Goal: Task Accomplishment & Management: Use online tool/utility

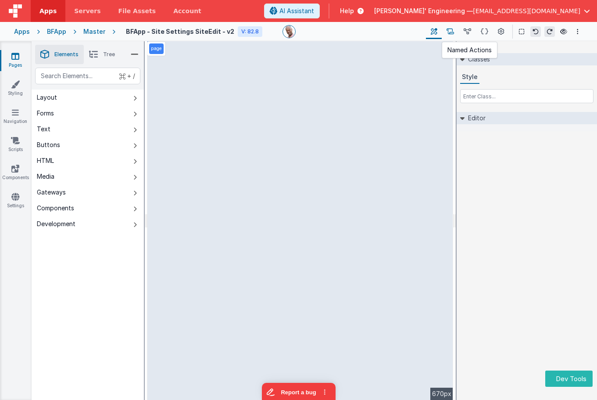
click at [450, 34] on icon at bounding box center [450, 31] width 7 height 9
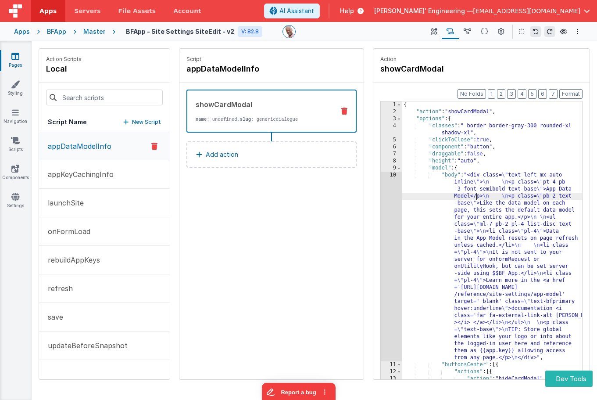
click at [475, 196] on div "{ "action" : "showCardModal" , "options" : { "classes" : " border border-gray-3…" at bounding box center [492, 274] width 180 height 347
click at [96, 309] on button "save" at bounding box center [104, 317] width 131 height 29
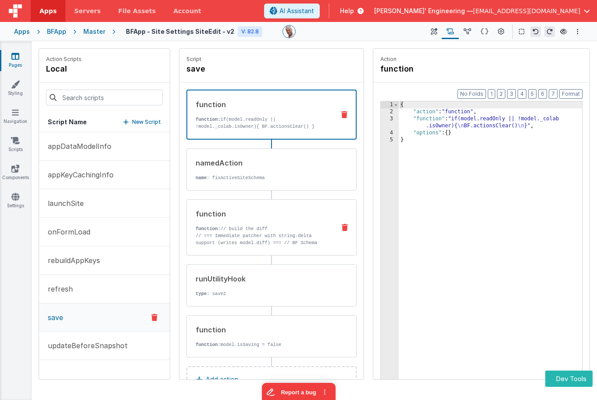
drag, startPoint x: 282, startPoint y: 221, endPoint x: 294, endPoint y: 218, distance: 13.2
click at [281, 221] on div "function function: // build the diff // === Immediate patcher with string-delta…" at bounding box center [257, 227] width 141 height 38
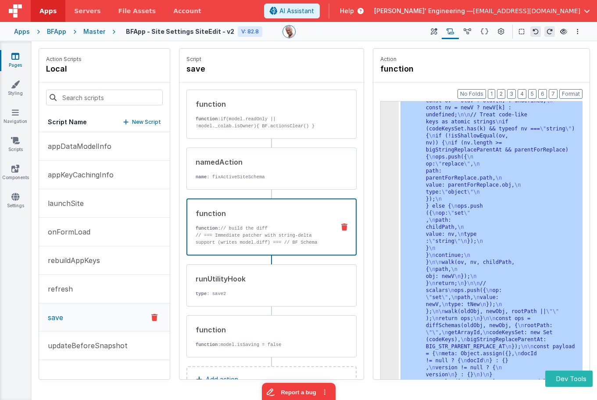
click at [391, 136] on div "3 4 5" at bounding box center [390, 50] width 18 height 1323
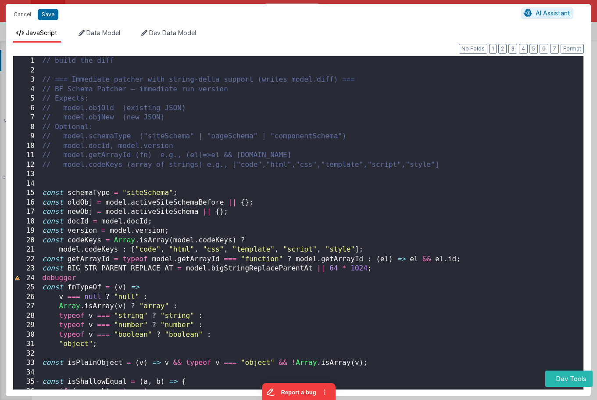
click at [391, 137] on div "// build the diff // === Immediate patcher with string-delta support (writes mo…" at bounding box center [311, 234] width 543 height 356
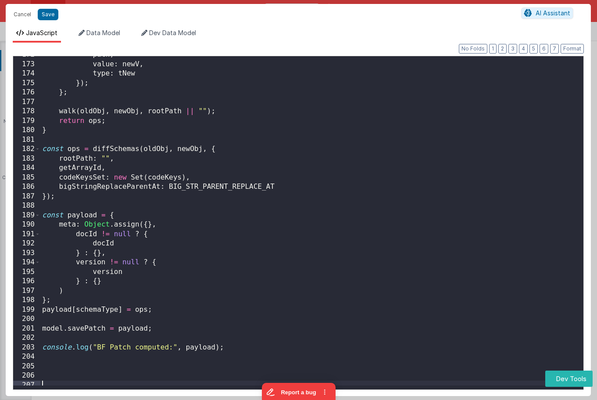
scroll to position [1615, 0]
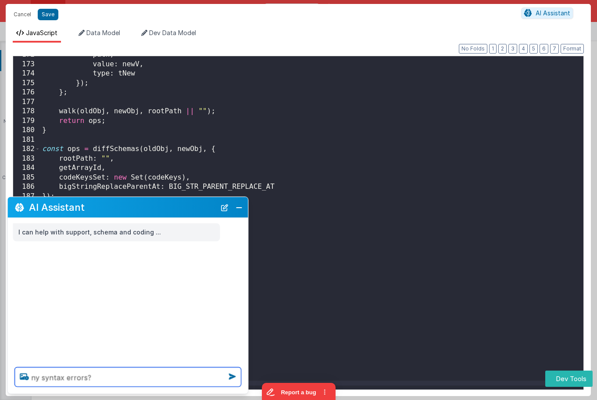
type textarea "ny syntax errors?"
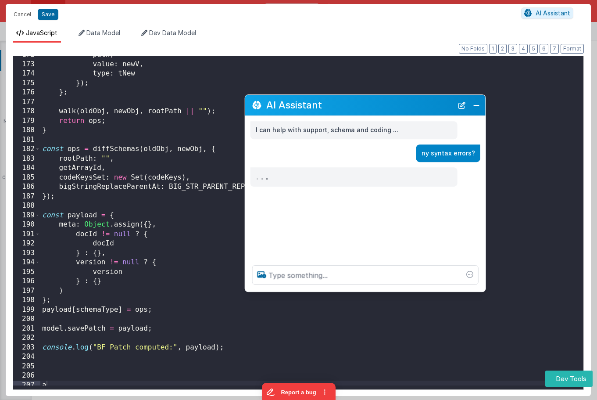
drag, startPoint x: 142, startPoint y: 203, endPoint x: 385, endPoint y: 100, distance: 264.0
click at [385, 100] on h2 "AI Assistant" at bounding box center [359, 105] width 187 height 11
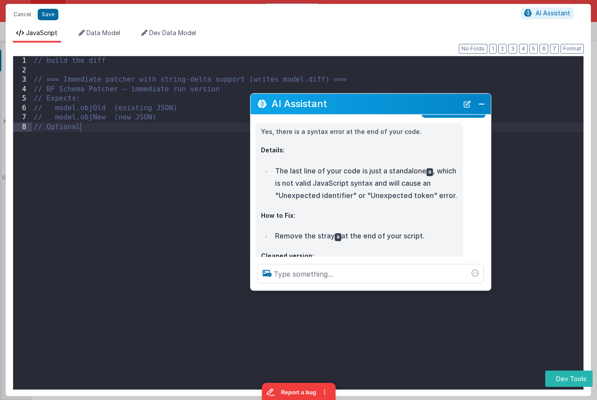
scroll to position [51, 0]
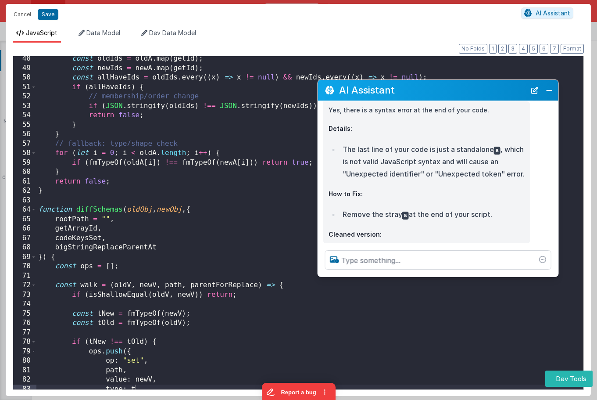
drag, startPoint x: 358, startPoint y: 109, endPoint x: 425, endPoint y: 96, distance: 68.5
click at [425, 96] on div "AI Assistant" at bounding box center [438, 90] width 240 height 21
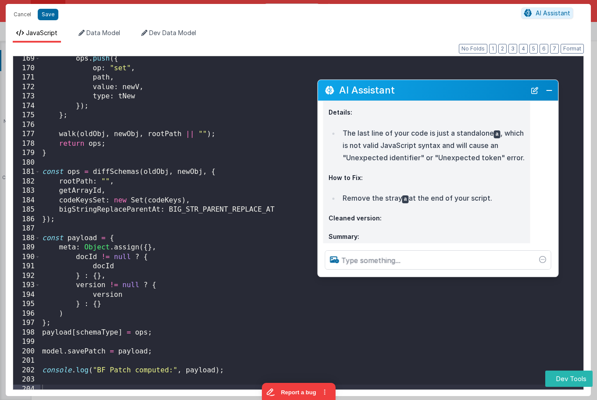
scroll to position [1587, 0]
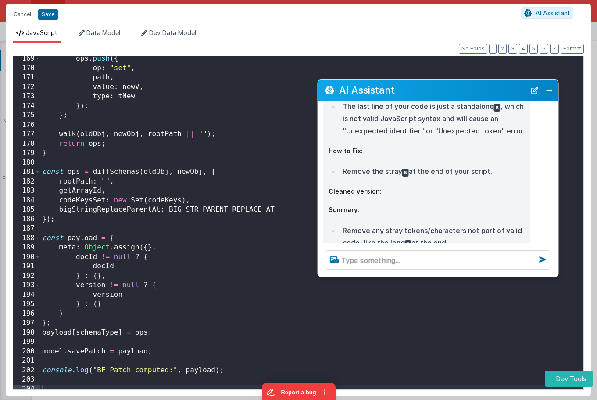
click at [253, 186] on div "ops . push ({ op : "set" , path , value : newV , type : tNew }) ; } ; walk ( ol…" at bounding box center [311, 232] width 543 height 356
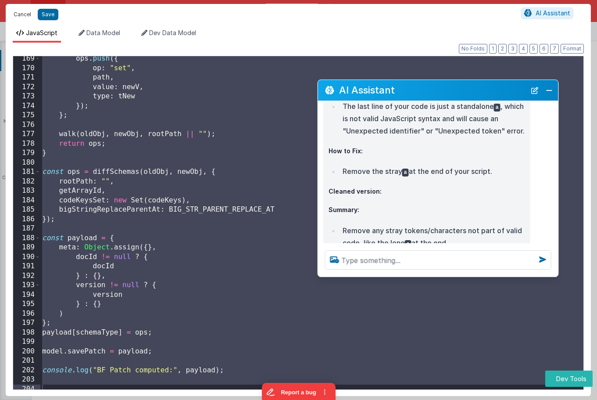
click at [20, 13] on button "Cancel" at bounding box center [22, 14] width 26 height 12
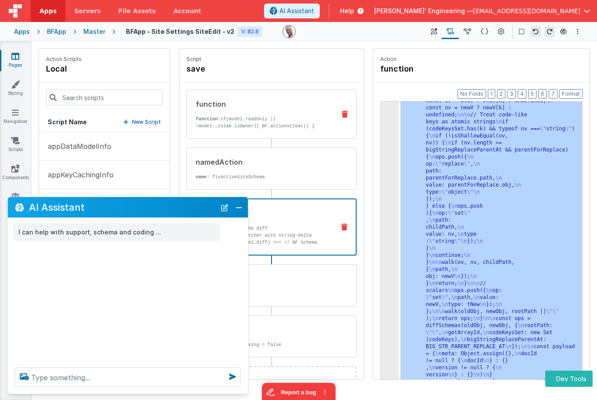
scroll to position [0, 0]
click at [238, 207] on button "Close" at bounding box center [238, 207] width 11 height 12
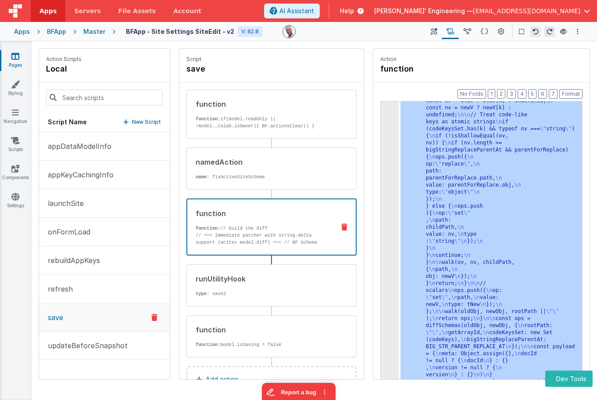
click at [421, 180] on div ""function" : "// build the diff \n\n // === Immediate patcher with string-delta…" at bounding box center [490, 50] width 183 height 1323
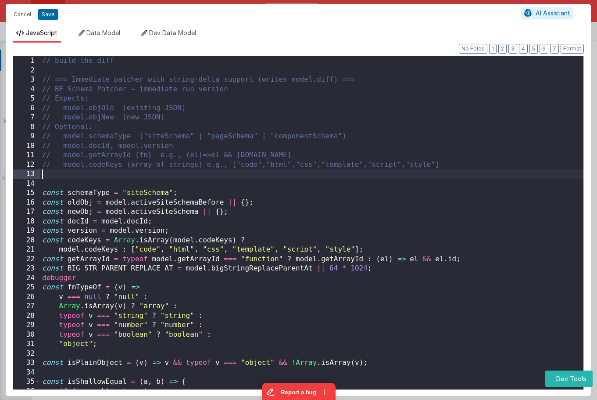
click at [388, 170] on div "// build the diff // === Immediate patcher with string-delta support (writes mo…" at bounding box center [311, 232] width 543 height 352
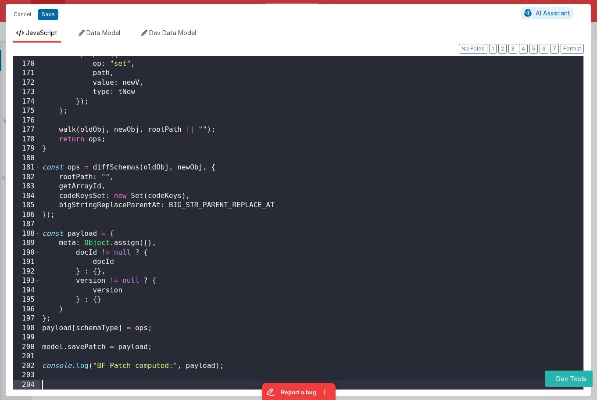
scroll to position [1591, 0]
click at [43, 15] on button "Save" at bounding box center [48, 14] width 21 height 11
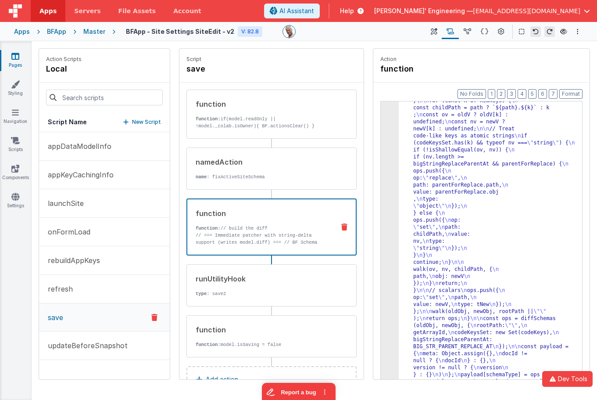
scroll to position [657, 0]
drag, startPoint x: 427, startPoint y: 148, endPoint x: 391, endPoint y: 147, distance: 36.0
click at [427, 148] on div ""function" : "// build the diff \n\n // === Immediate patcher with string-delta…" at bounding box center [490, 81] width 183 height 1245
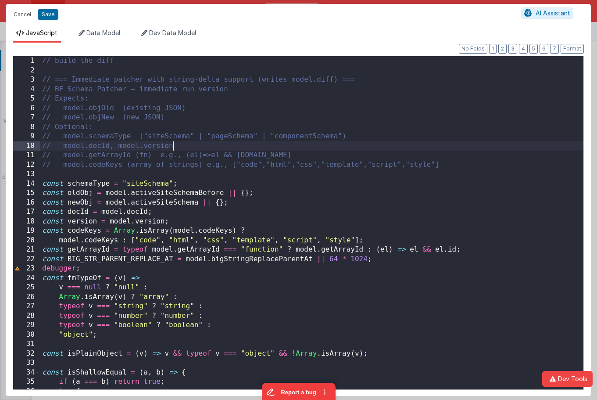
click at [389, 145] on div "// build the diff // === Immediate patcher with string-delta support (writes mo…" at bounding box center [311, 232] width 543 height 352
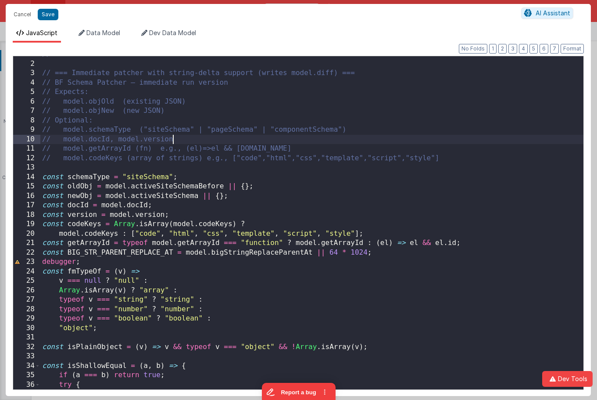
scroll to position [7, 0]
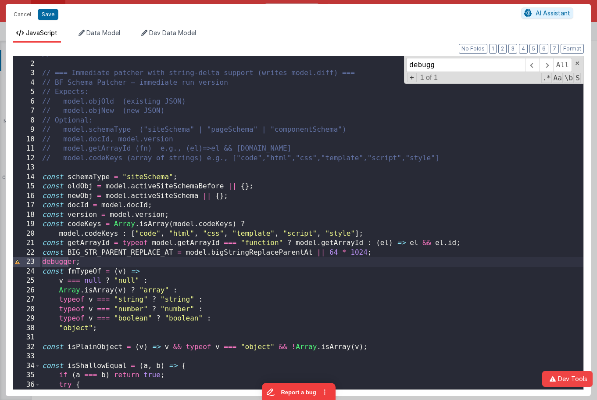
type input "debugg"
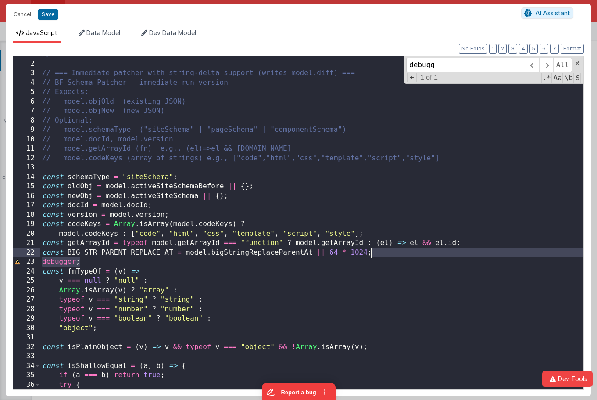
drag, startPoint x: 406, startPoint y: 258, endPoint x: 408, endPoint y: 250, distance: 8.1
click at [408, 250] on div "// build the diff // === Immediate patcher with string-delta support (writes mo…" at bounding box center [311, 226] width 543 height 352
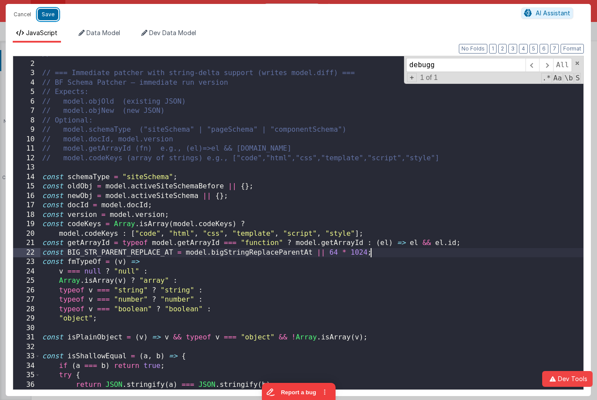
drag, startPoint x: 49, startPoint y: 15, endPoint x: 367, endPoint y: 44, distance: 319.3
click at [50, 15] on button "Save" at bounding box center [48, 14] width 21 height 11
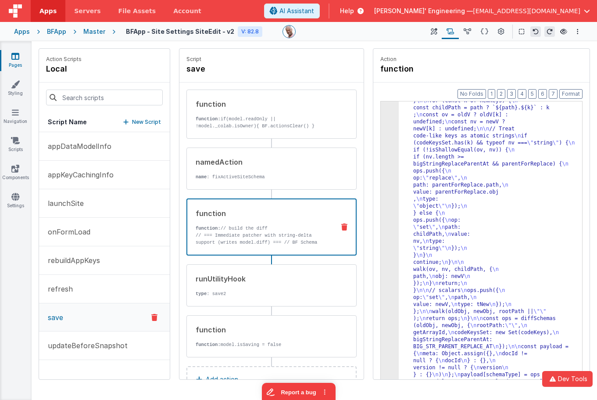
click at [460, 145] on div ""function" : "// build the diff \n\n // === Immediate patcher with string-delta…" at bounding box center [490, 81] width 183 height 1245
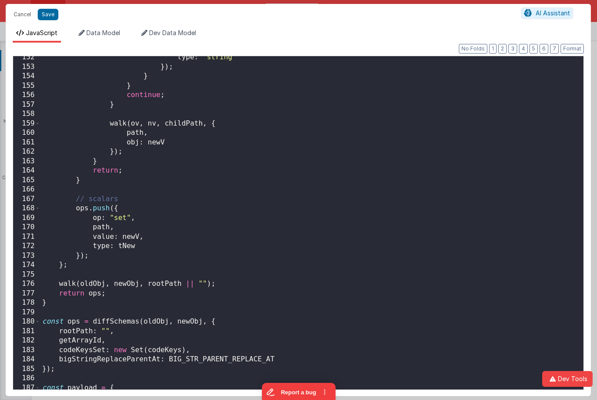
scroll to position [1442, 0]
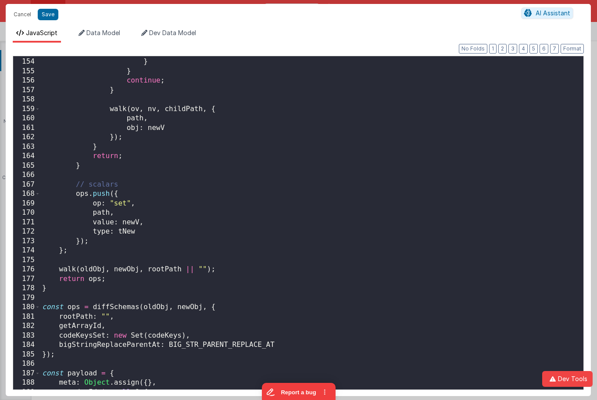
click at [389, 162] on div "}) ; } } continue ; } walk ( ov , nv , childPath , { path , obj : newV }) ; } r…" at bounding box center [311, 224] width 543 height 352
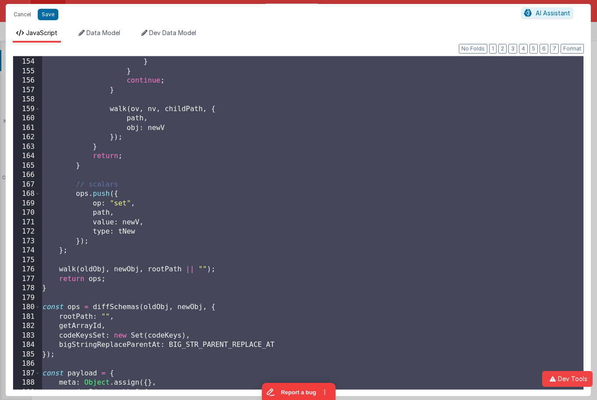
scroll to position [1581, 0]
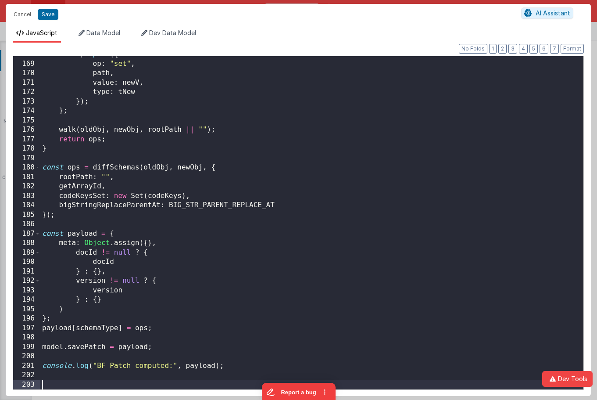
click at [220, 205] on div "ops . push ({ op : "set" , path , value : newV , type : tNew }) ; } ; walk ( ol…" at bounding box center [311, 226] width 543 height 352
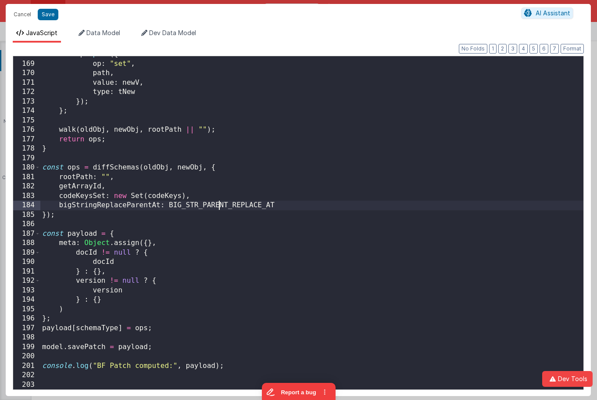
click at [220, 205] on div "ops . push ({ op : "set" , path , value : newV , type : tNew }) ; } ; walk ( ol…" at bounding box center [311, 226] width 543 height 352
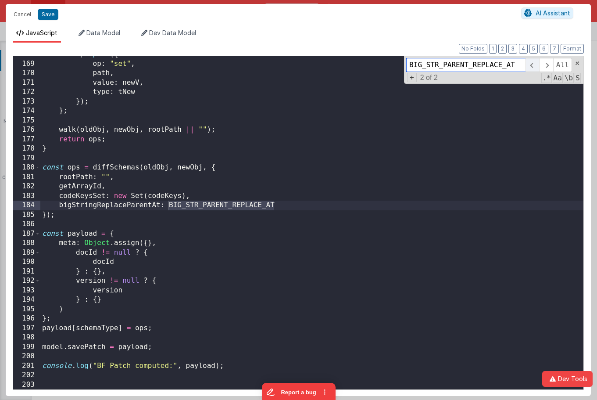
click at [532, 68] on span at bounding box center [533, 65] width 14 height 14
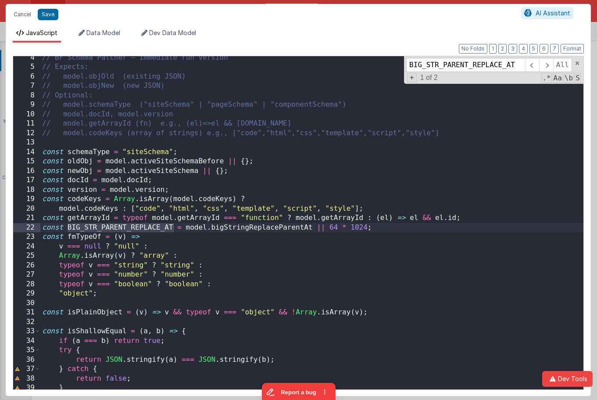
click at [248, 225] on div "// BF Schema Patcher — immediate run version // Expects: // model.objOld (exist…" at bounding box center [311, 229] width 543 height 352
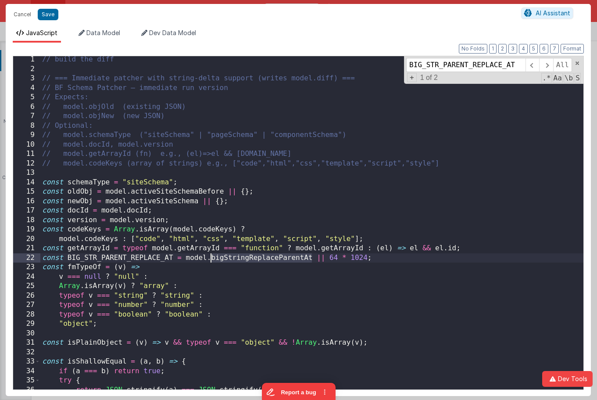
scroll to position [0, 0]
click at [151, 257] on div "// build the diff // === Immediate patcher with string-delta support (writes mo…" at bounding box center [311, 232] width 543 height 352
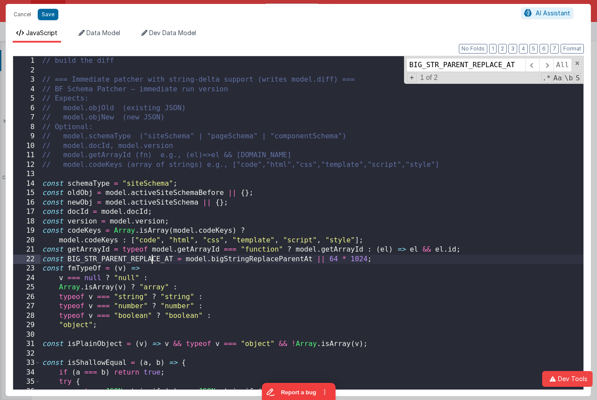
click at [152, 257] on div "// build the diff // === Immediate patcher with string-delta support (writes mo…" at bounding box center [311, 232] width 543 height 352
click at [551, 65] on span at bounding box center [546, 65] width 14 height 14
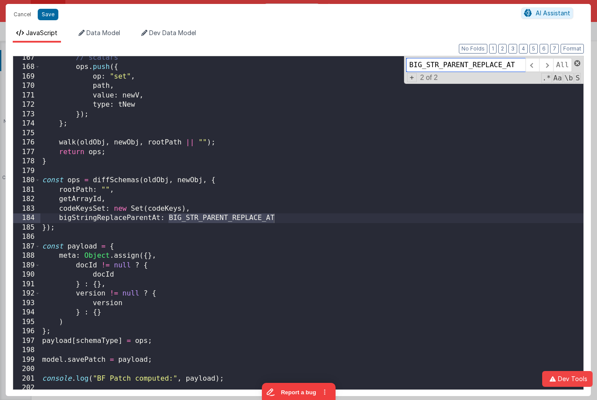
click at [577, 64] on span at bounding box center [577, 63] width 6 height 6
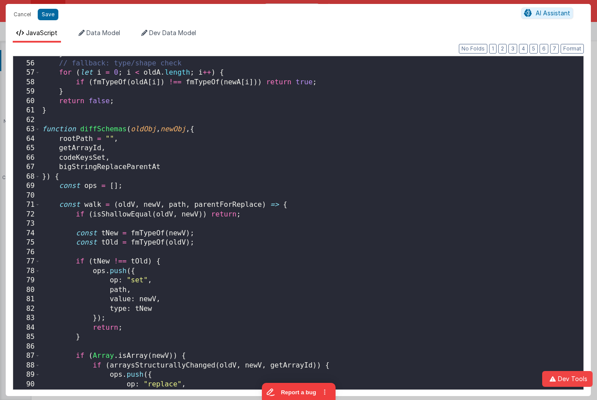
scroll to position [0, 0]
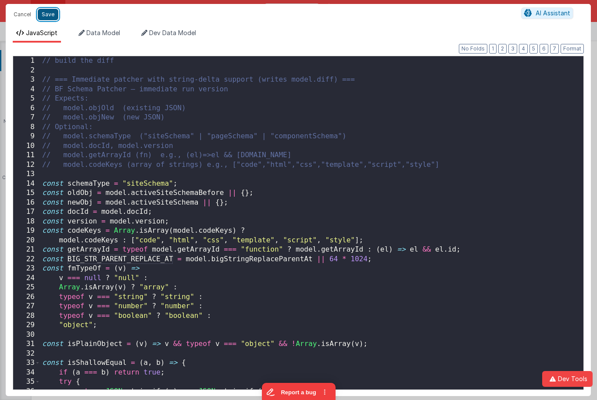
click at [50, 18] on button "Save" at bounding box center [48, 14] width 21 height 11
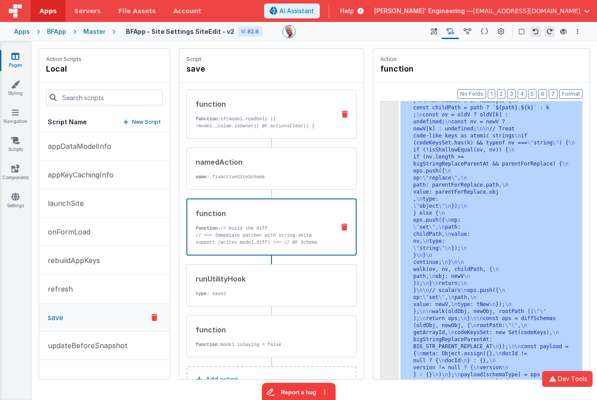
click at [266, 122] on p "function: if(model.readOnly || !model._colab.isOwner){ BF.actionsClear() }" at bounding box center [262, 122] width 132 height 14
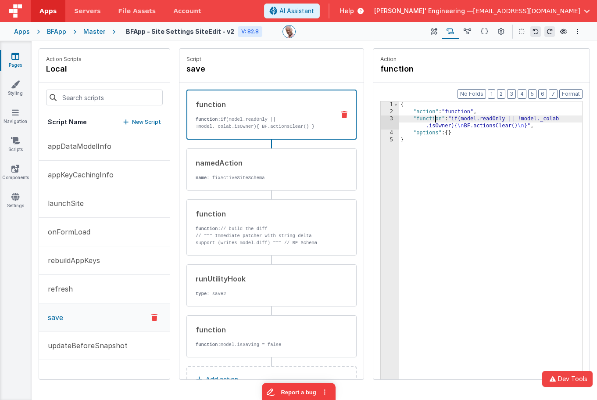
drag, startPoint x: 436, startPoint y: 122, endPoint x: 403, endPoint y: 122, distance: 32.5
click at [436, 122] on div "{ "action" : "function" , "function" : "if(model.readOnly || !model._colab .isO…" at bounding box center [490, 260] width 183 height 319
click at [389, 122] on div "3" at bounding box center [390, 122] width 18 height 14
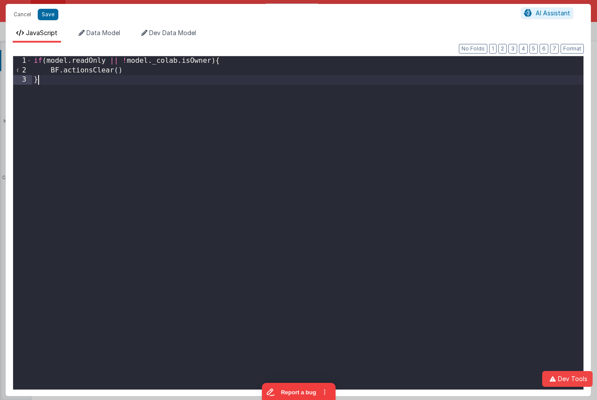
click at [386, 120] on div "if ( model . readOnly || ! model . _colab . isOwner ) { BF . actionsClear ( ) }" at bounding box center [307, 232] width 551 height 352
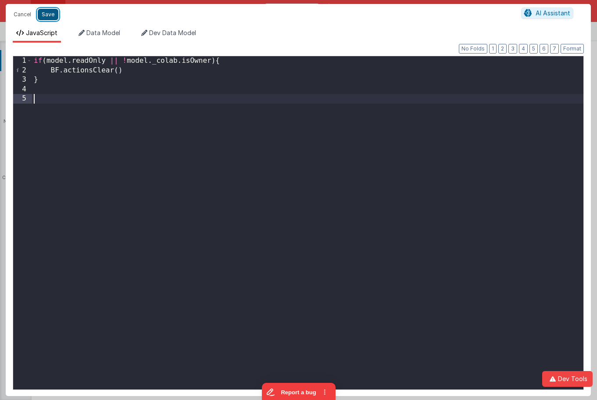
click at [46, 13] on button "Save" at bounding box center [48, 14] width 21 height 11
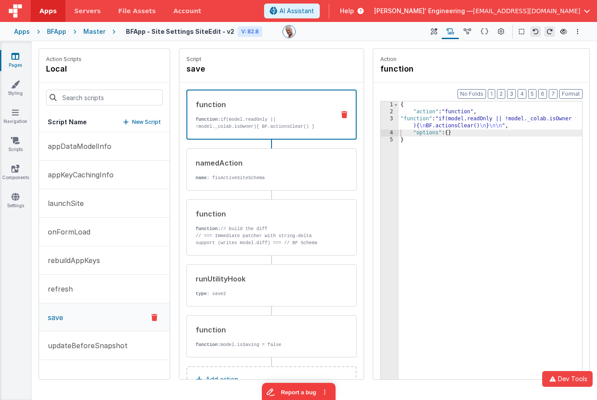
click at [451, 65] on h4 "function" at bounding box center [446, 69] width 132 height 12
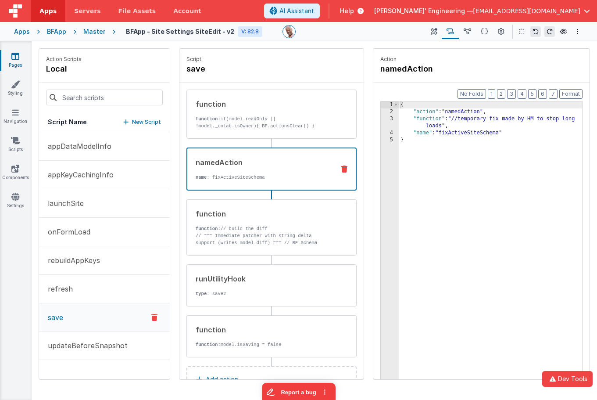
click at [314, 169] on div "namedAction name : fixActiveSiteSchema" at bounding box center [257, 169] width 140 height 24
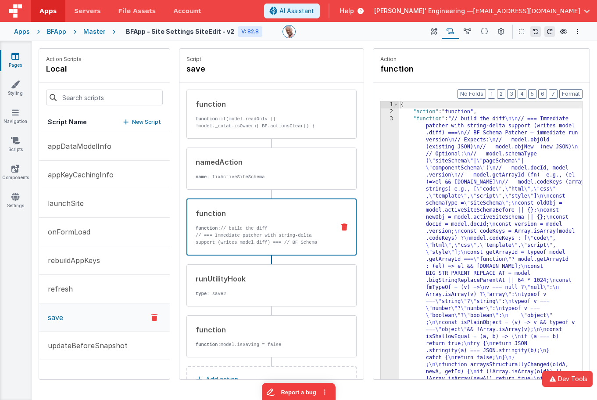
click at [311, 221] on div "function function: // build the diff // === Immediate patcher with string-delta…" at bounding box center [257, 227] width 140 height 38
click at [92, 347] on p "updateBeforeSnapshot" at bounding box center [85, 345] width 85 height 11
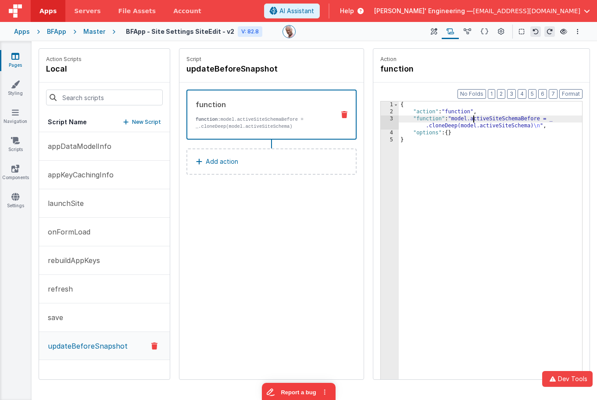
click at [472, 118] on div "{ "action" : "function" , "function" : "model.activeSiteSchemaBefore = _ .clone…" at bounding box center [490, 260] width 183 height 319
click at [393, 122] on div "3" at bounding box center [390, 122] width 18 height 14
click at [391, 122] on div "3" at bounding box center [390, 122] width 18 height 14
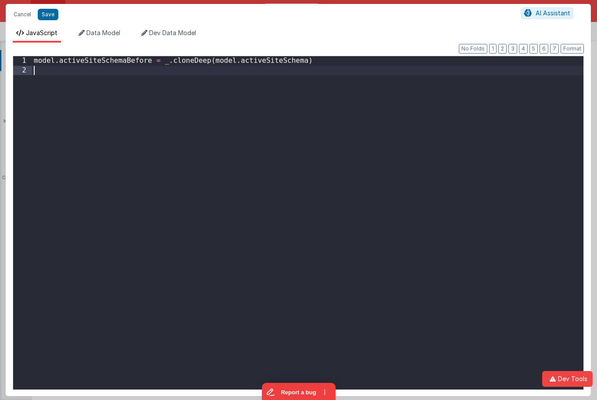
click at [391, 122] on div "model . activeSiteSchemaBefore = _ . cloneDeep ( model . activeSiteSchema )" at bounding box center [307, 232] width 551 height 352
click at [54, 18] on button "Save" at bounding box center [48, 14] width 21 height 11
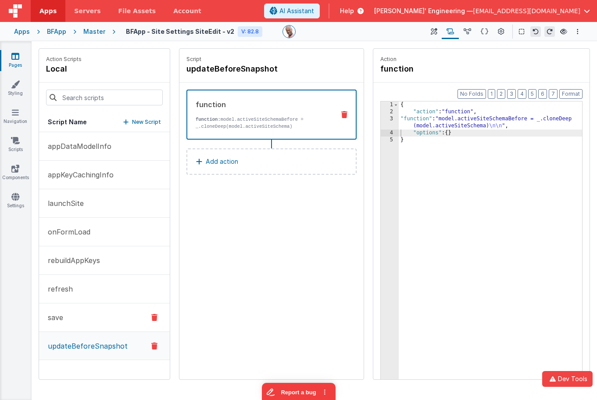
click at [121, 312] on button "save" at bounding box center [104, 317] width 131 height 29
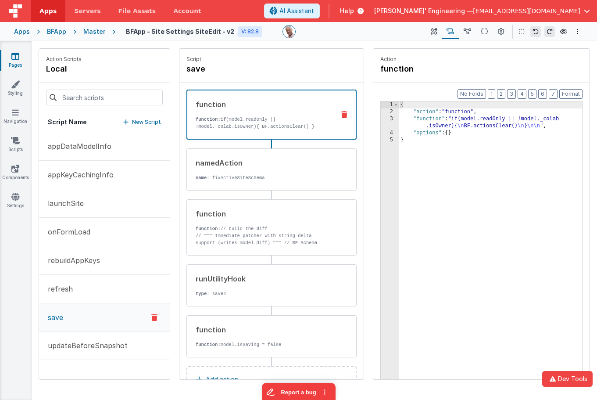
click at [294, 116] on p "function: if(model.readOnly || !model._colab.isOwner){ BF.actionsClear() }" at bounding box center [262, 123] width 132 height 14
click at [447, 117] on div "{ "action" : "function" , "function" : "if(model.readOnly || !model._colab .isO…" at bounding box center [490, 260] width 183 height 319
click at [387, 117] on div "3" at bounding box center [390, 122] width 18 height 14
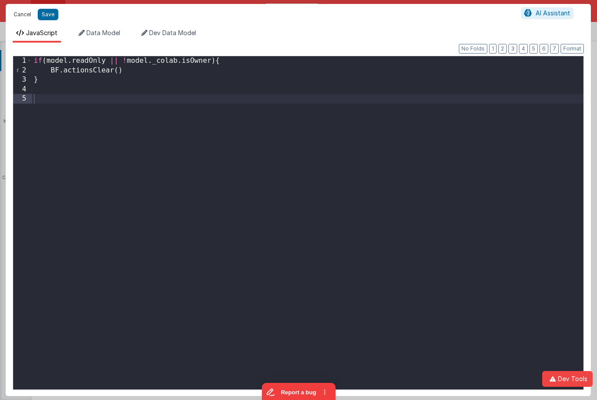
click at [24, 14] on button "Cancel" at bounding box center [22, 14] width 26 height 12
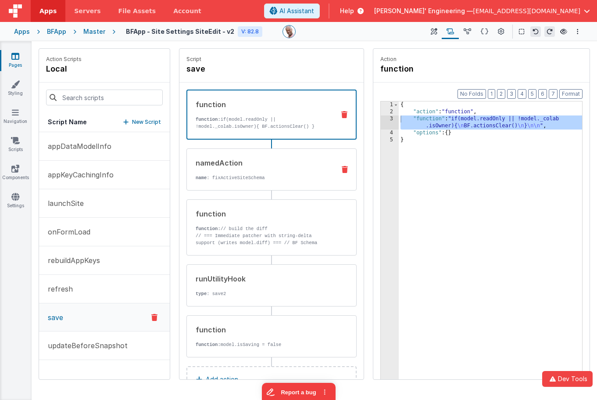
click at [290, 186] on div "namedAction name : fixActiveSiteSchema" at bounding box center [271, 169] width 170 height 42
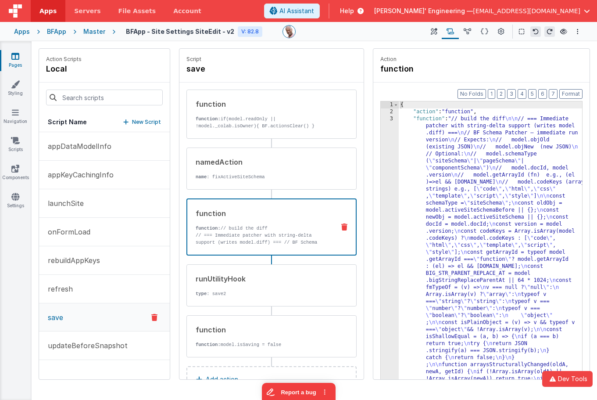
click at [289, 222] on div "function function: // build the diff // === Immediate patcher with string-delta…" at bounding box center [257, 227] width 140 height 38
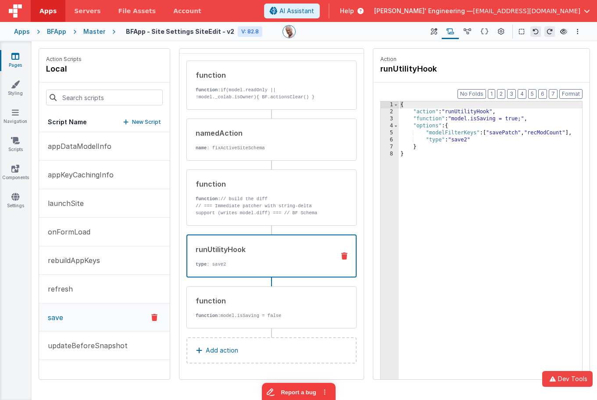
click at [297, 266] on p "type : save2" at bounding box center [262, 264] width 132 height 7
click at [389, 118] on div "3" at bounding box center [390, 118] width 18 height 7
click at [390, 118] on div "3" at bounding box center [390, 118] width 18 height 7
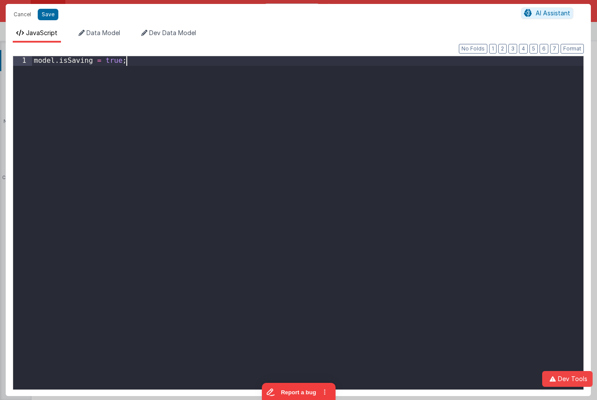
click at [390, 118] on div "model . isSaving = true ;" at bounding box center [307, 232] width 551 height 352
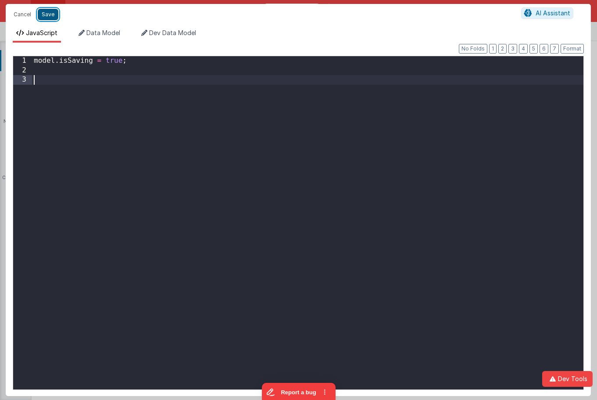
click at [57, 15] on button "Save" at bounding box center [48, 14] width 21 height 11
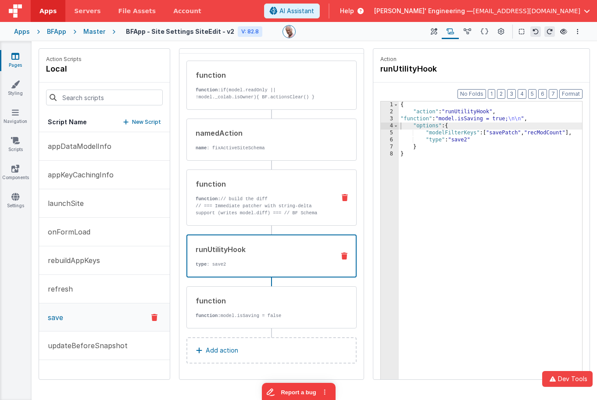
click at [320, 210] on p "// === Immediate patcher with string-delta support (writes model.diff) === // B…" at bounding box center [262, 240] width 132 height 77
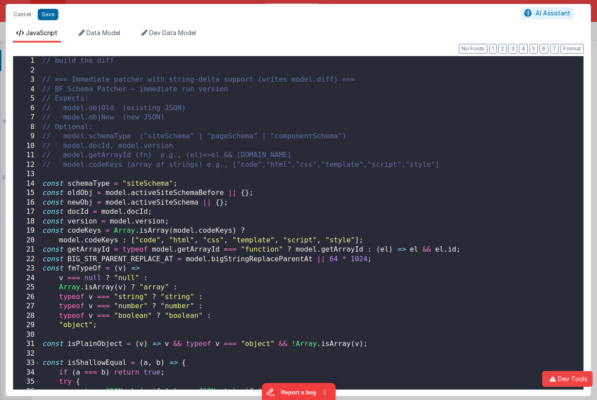
scroll to position [720, 0]
click at [118, 73] on div "// build the diff // === Immediate patcher with string-delta support (writes mo…" at bounding box center [311, 232] width 543 height 352
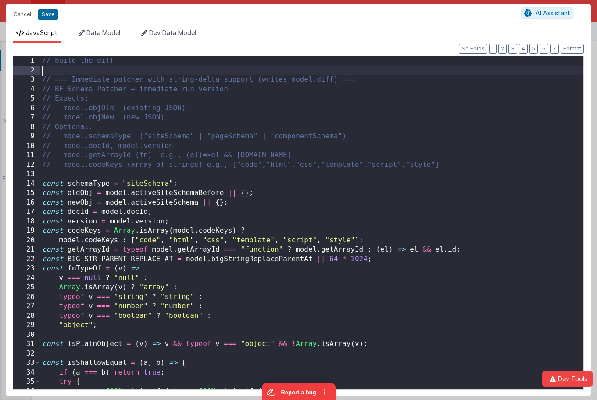
scroll to position [0, 0]
click at [50, 13] on button "Save" at bounding box center [48, 14] width 21 height 11
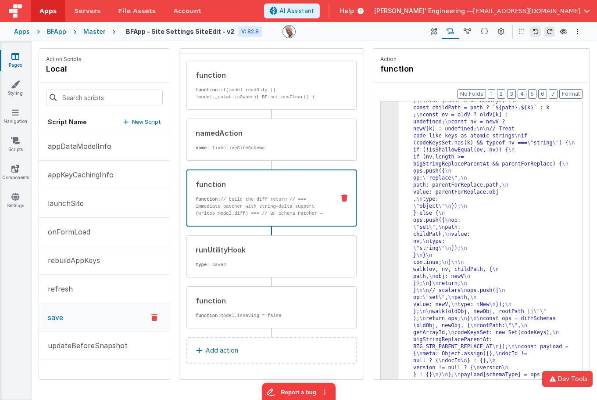
click at [286, 208] on p "function: // build the diff return // === Immediate patcher with string-delta s…" at bounding box center [262, 238] width 132 height 84
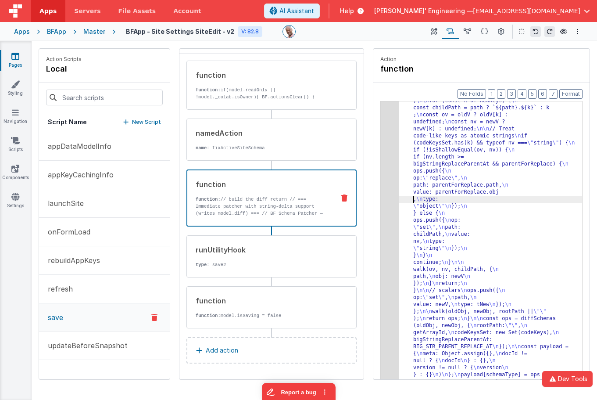
click at [404, 200] on div ""function" : "// build the diff \n return \n // === Immediate patcher with stri…" at bounding box center [490, 81] width 183 height 1245
click at [435, 183] on div ""function" : "// build the diff \n return \n // === Immediate patcher with stri…" at bounding box center [490, 81] width 183 height 1245
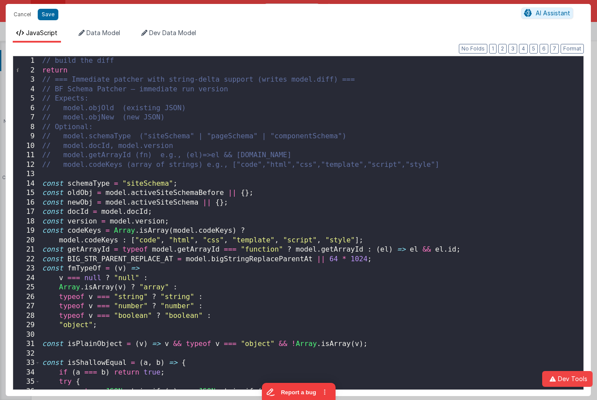
scroll to position [0, 0]
click at [90, 178] on div "// build the diff return // === Immediate patcher with string-delta support (wr…" at bounding box center [311, 232] width 543 height 352
click at [92, 177] on div "// build the diff return // === Immediate patcher with string-delta support (wr…" at bounding box center [311, 232] width 543 height 352
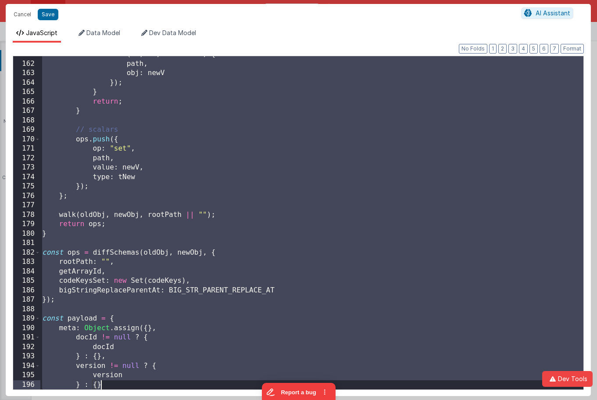
scroll to position [1600, 0]
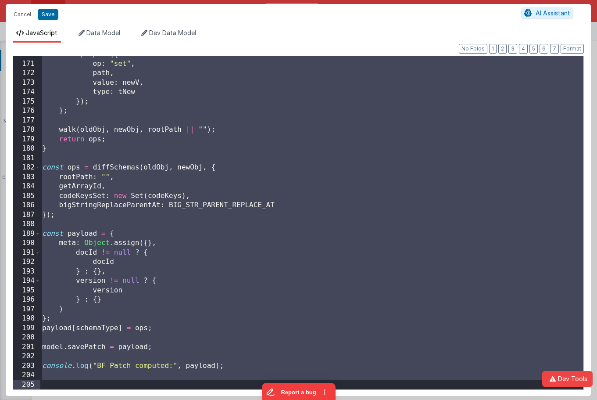
drag, startPoint x: 103, startPoint y: 186, endPoint x: 182, endPoint y: 424, distance: 250.9
click at [182, 400] on html "Cancel Save AI Assistant JavaScript Data Model Dev Data Model Format 7 6 5 4 3 …" at bounding box center [298, 200] width 597 height 400
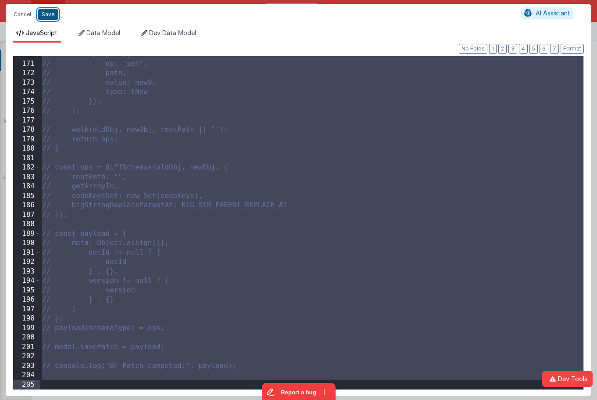
click at [44, 17] on button "Save" at bounding box center [48, 14] width 21 height 11
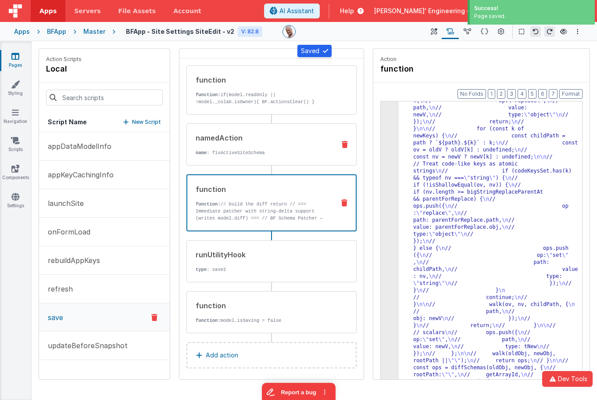
click at [303, 153] on p "name : fixActiveSiteSchema" at bounding box center [262, 152] width 132 height 7
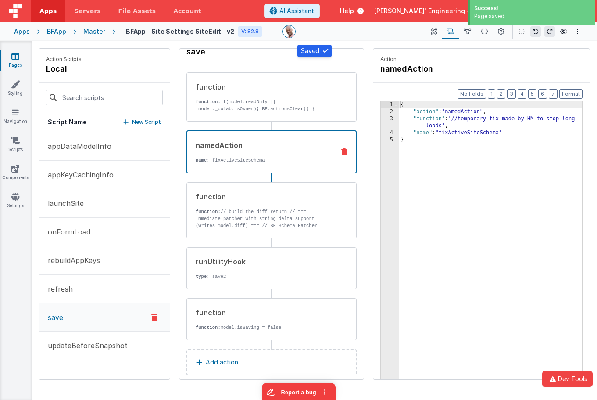
scroll to position [16, 0]
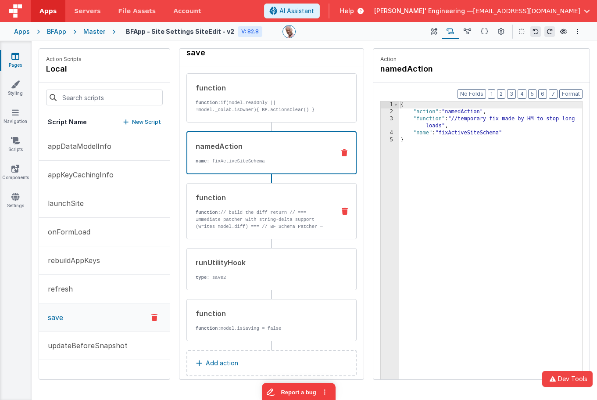
click at [293, 202] on div "function function: // build the diff return // === Immediate patcher with strin…" at bounding box center [257, 211] width 141 height 38
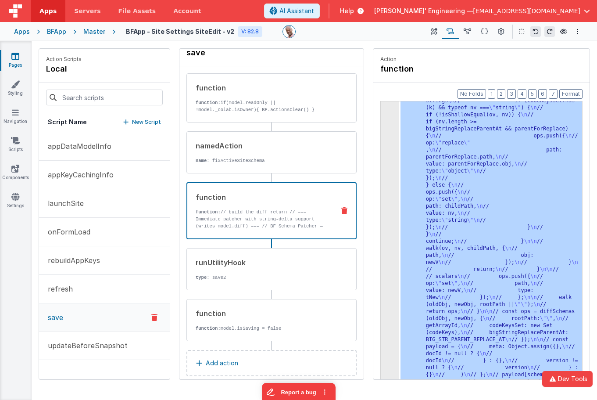
scroll to position [783, 0]
click at [390, 147] on div "3 4 5" at bounding box center [390, 21] width 18 height 1379
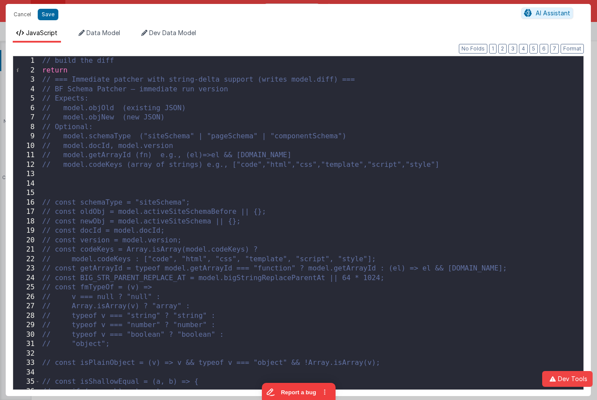
scroll to position [0, 0]
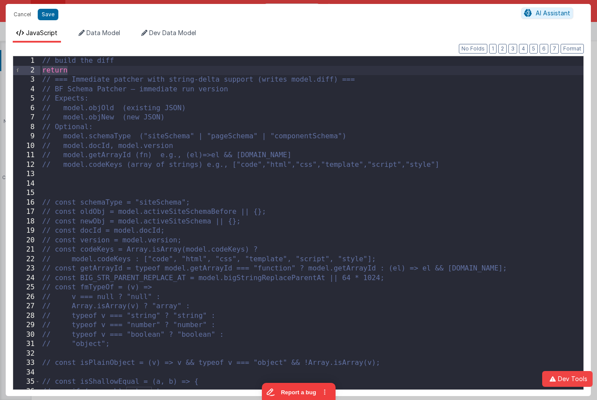
drag, startPoint x: 109, startPoint y: 69, endPoint x: 34, endPoint y: 68, distance: 75.0
click at [34, 68] on div "1 2 3 4 5 6 7 8 9 10 11 12 13 14 15 16 17 18 19 20 21 22 23 24 25 26 27 28 29 3…" at bounding box center [298, 223] width 571 height 334
click at [106, 189] on div "// build the diff // === Immediate patcher with string-delta support (writes mo…" at bounding box center [311, 232] width 543 height 352
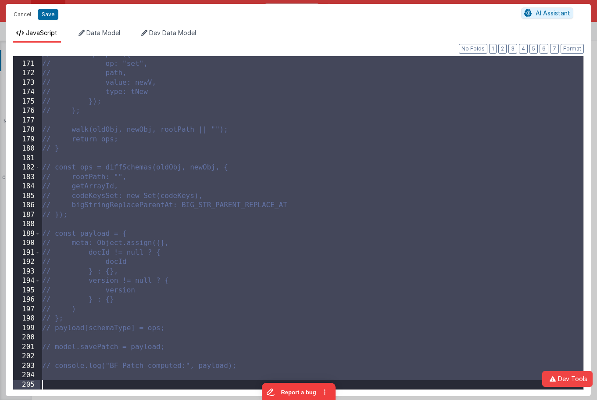
scroll to position [1600, 0]
drag, startPoint x: 104, startPoint y: 189, endPoint x: 172, endPoint y: 424, distance: 244.6
click at [172, 400] on html "Cancel Save AI Assistant JavaScript Data Model Dev Data Model Format 7 6 5 4 3 …" at bounding box center [298, 200] width 597 height 400
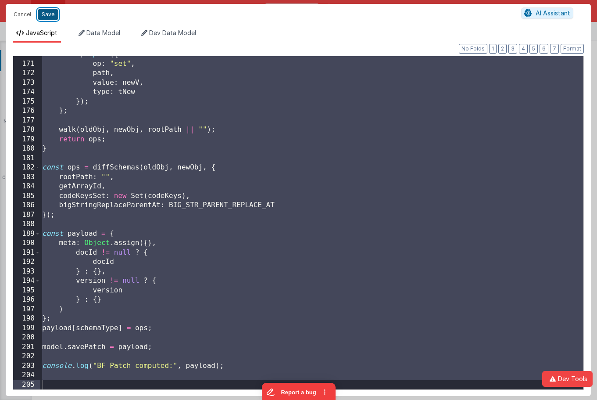
click at [43, 18] on button "Save" at bounding box center [48, 14] width 21 height 11
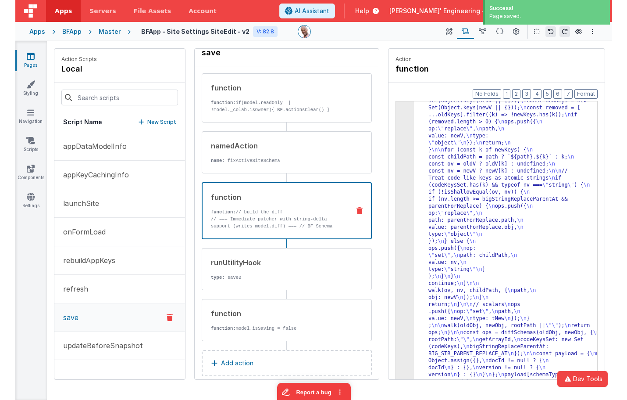
scroll to position [495, 0]
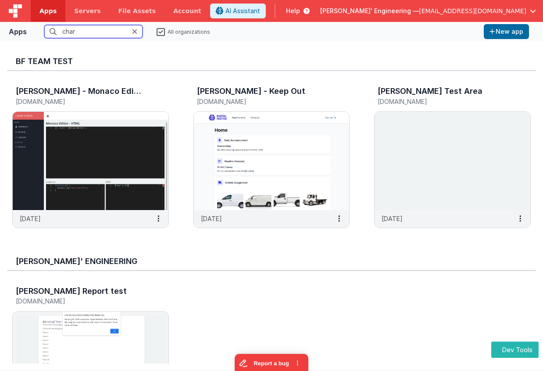
drag, startPoint x: 92, startPoint y: 33, endPoint x: 22, endPoint y: 28, distance: 69.5
click at [22, 28] on div "Apps char All organizations New app" at bounding box center [271, 31] width 543 height 19
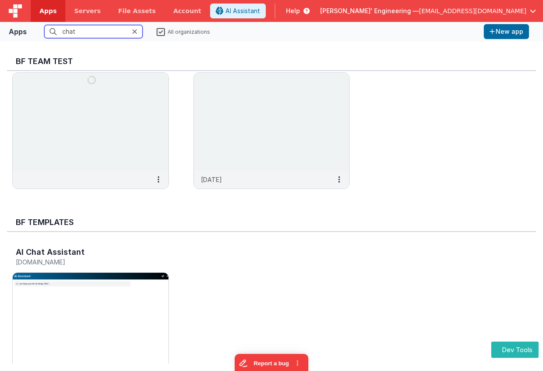
scroll to position [240, 0]
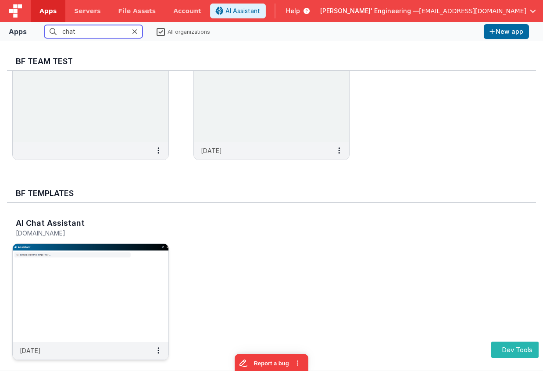
type input "chat"
click at [132, 274] on img at bounding box center [91, 293] width 156 height 98
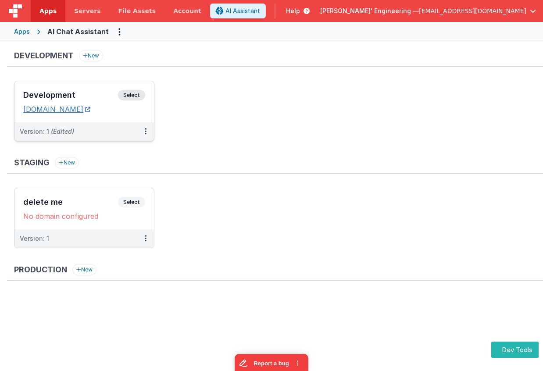
click at [90, 109] on link "templatechat.fmbetterforms.com" at bounding box center [56, 109] width 67 height 9
